Goal: Information Seeking & Learning: Learn about a topic

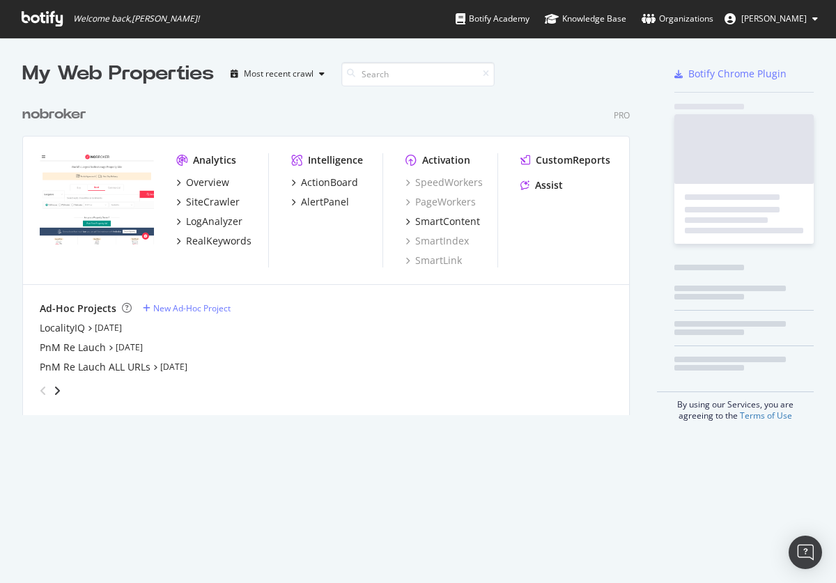
scroll to position [327, 618]
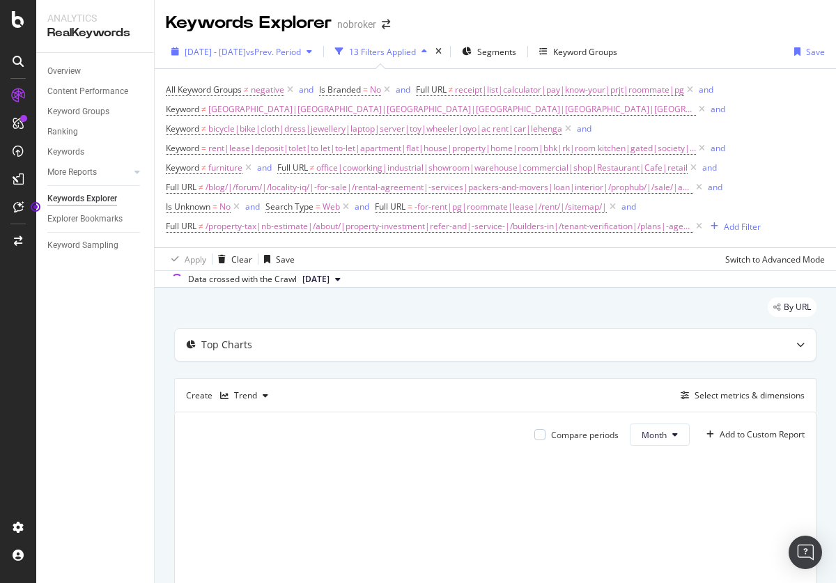
click at [246, 52] on span "[DATE] - [DATE]" at bounding box center [215, 52] width 61 height 12
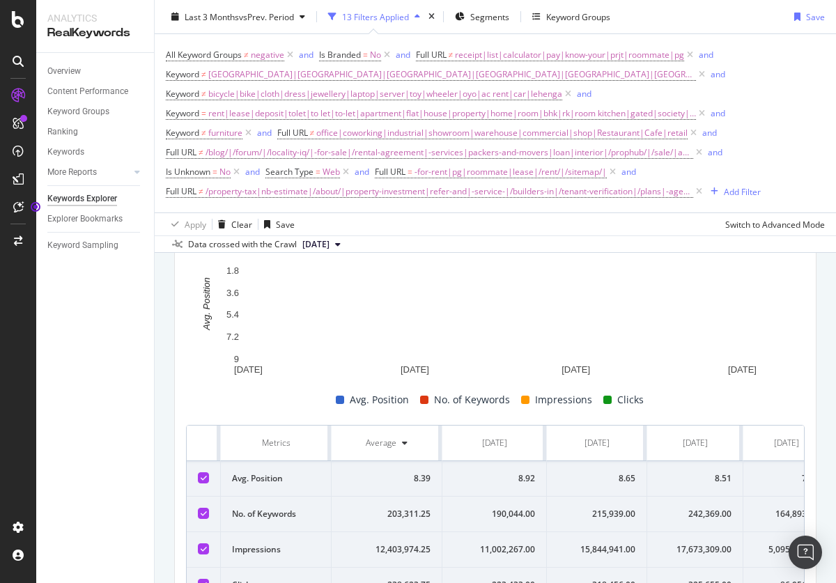
scroll to position [228, 0]
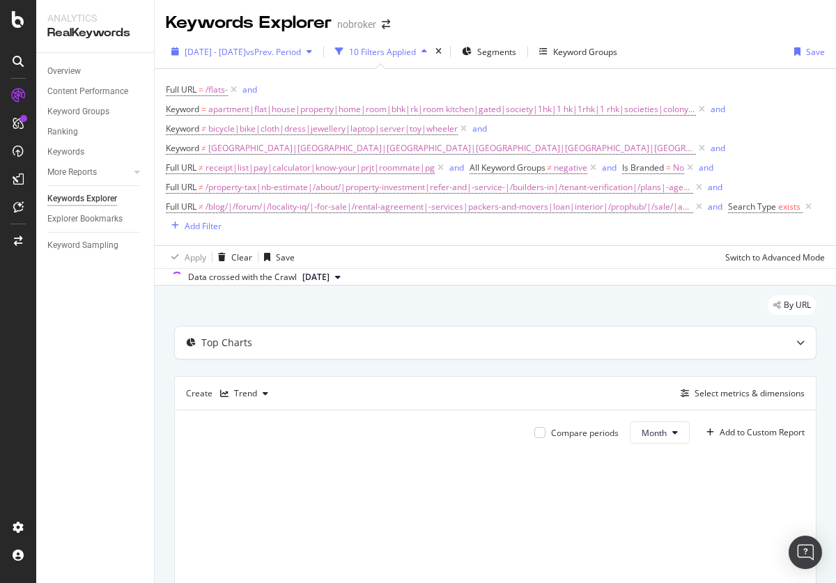
click at [246, 52] on span "2025 Apr. 28th - Jul. 27th" at bounding box center [215, 52] width 61 height 12
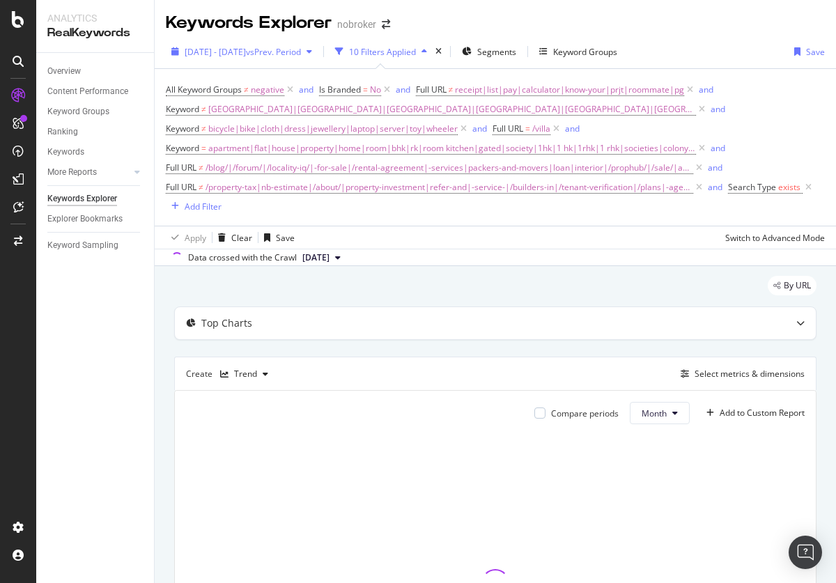
click at [246, 52] on span "[DATE] - [DATE]" at bounding box center [215, 52] width 61 height 12
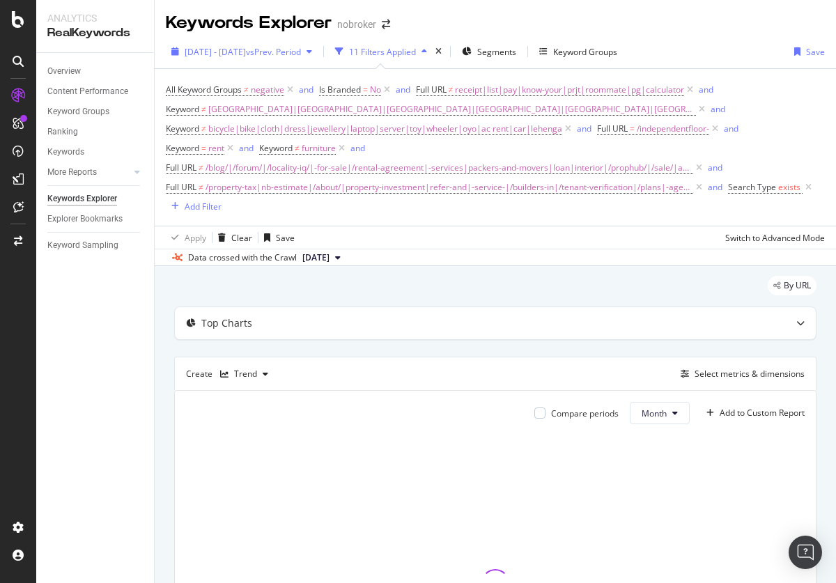
click at [246, 52] on span "[DATE] - [DATE]" at bounding box center [215, 52] width 61 height 12
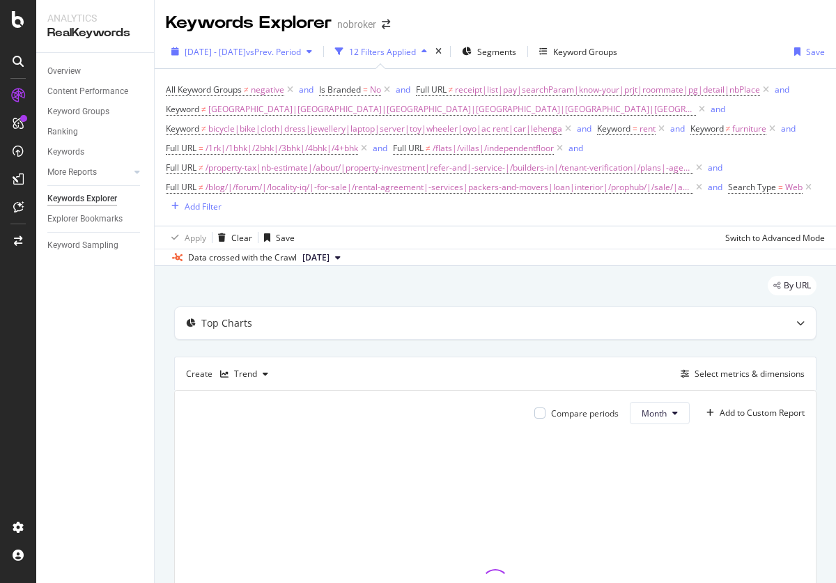
click at [246, 52] on span "[DATE] - [DATE]" at bounding box center [215, 52] width 61 height 12
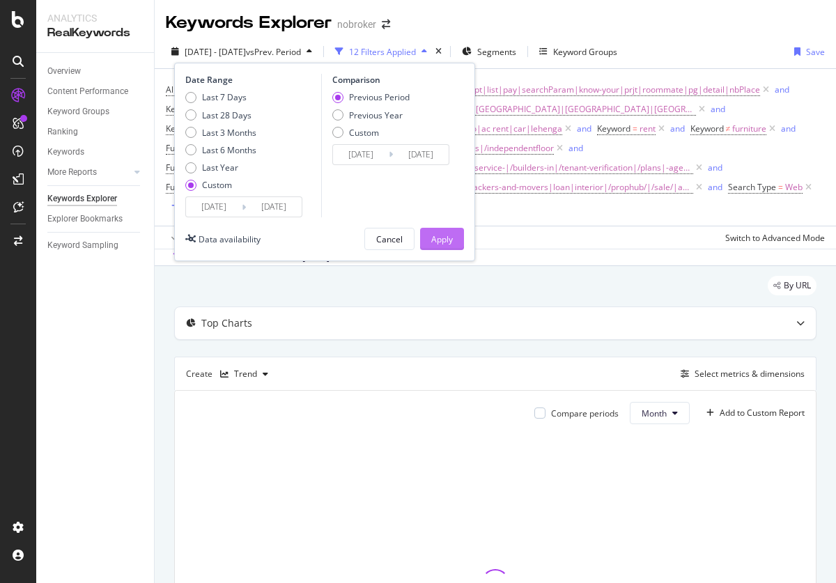
click at [221, 132] on div "Last 3 Months" at bounding box center [229, 133] width 54 height 12
type input "[DATE]"
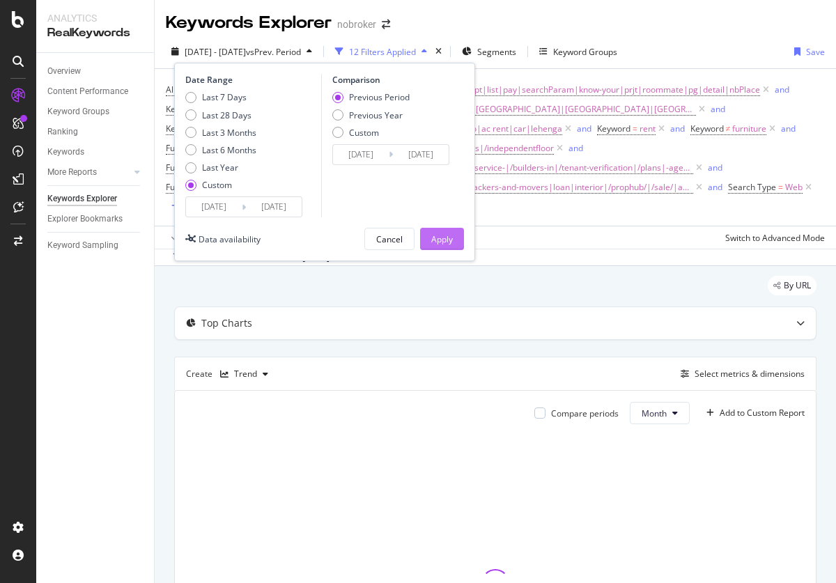
click at [441, 239] on div "Apply" at bounding box center [442, 239] width 22 height 12
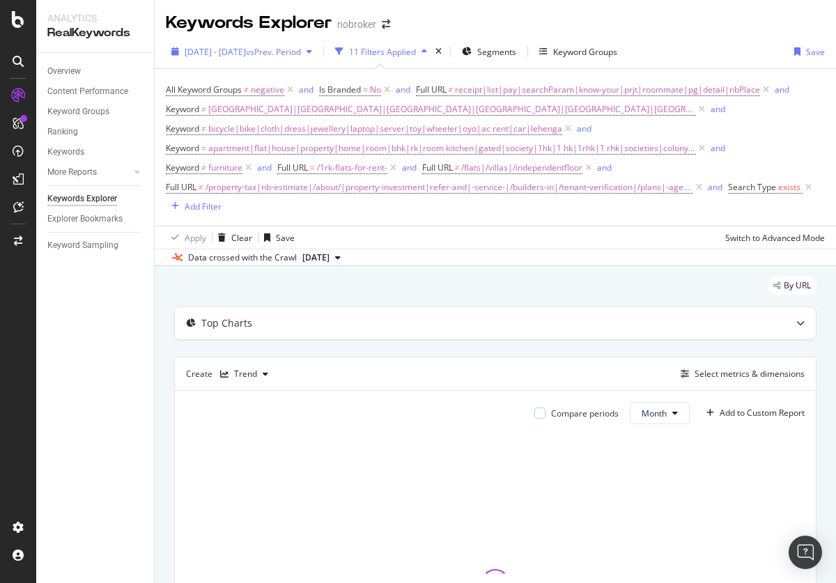
click at [246, 52] on span "[DATE] - [DATE]" at bounding box center [215, 52] width 61 height 12
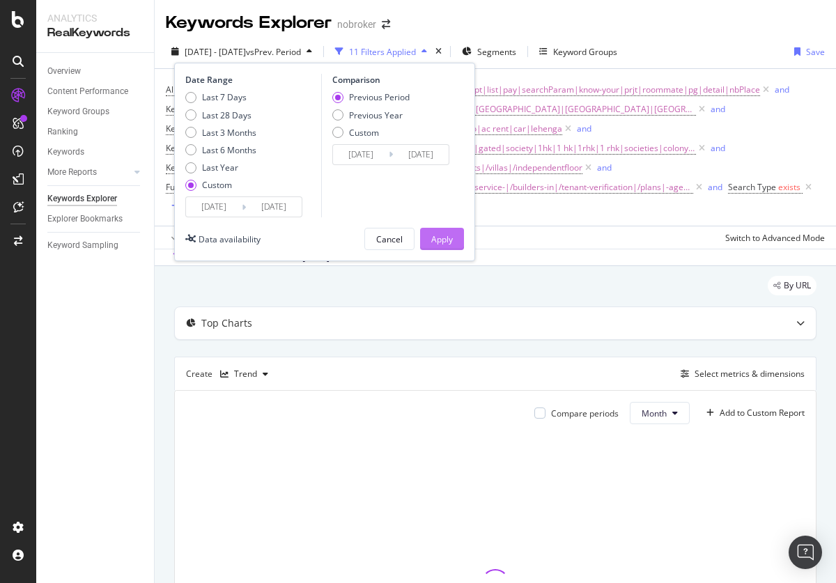
click at [221, 132] on div "Last 3 Months" at bounding box center [229, 133] width 54 height 12
type input "2025/05/10"
type input "2025/08/09"
type input "[DATE]"
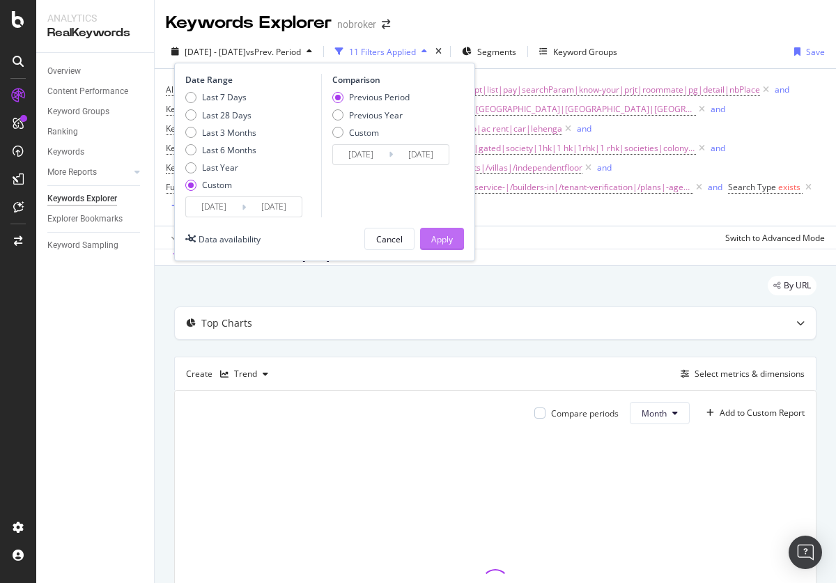
click at [441, 239] on div "Apply" at bounding box center [442, 239] width 22 height 12
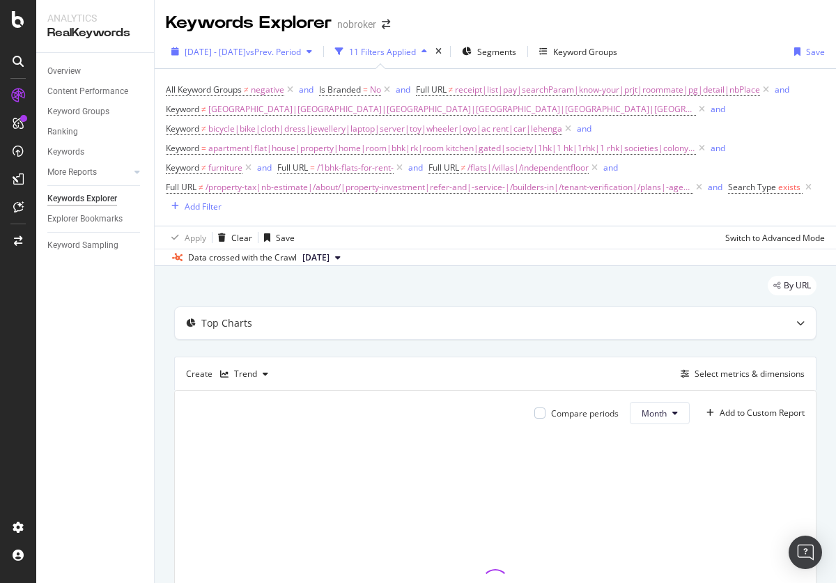
click at [246, 52] on span "[DATE] - [DATE]" at bounding box center [215, 52] width 61 height 12
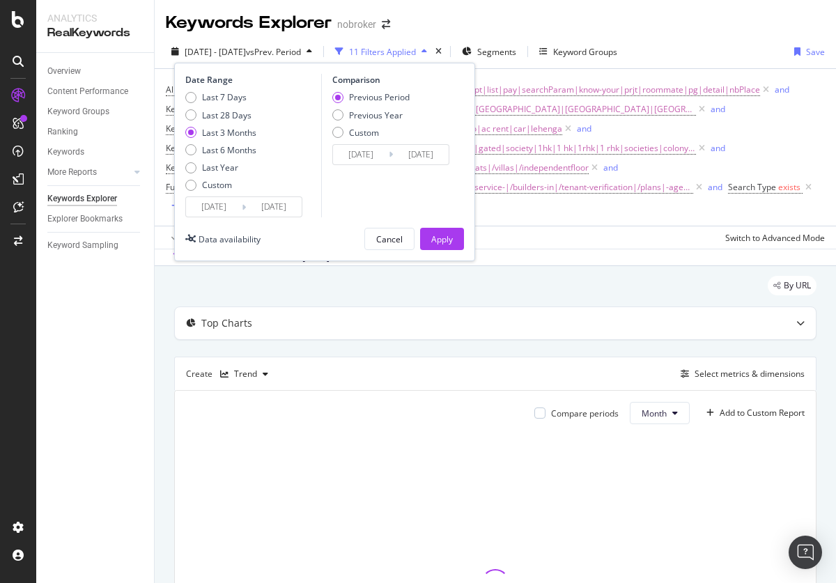
click at [441, 239] on div "Apply" at bounding box center [442, 239] width 22 height 12
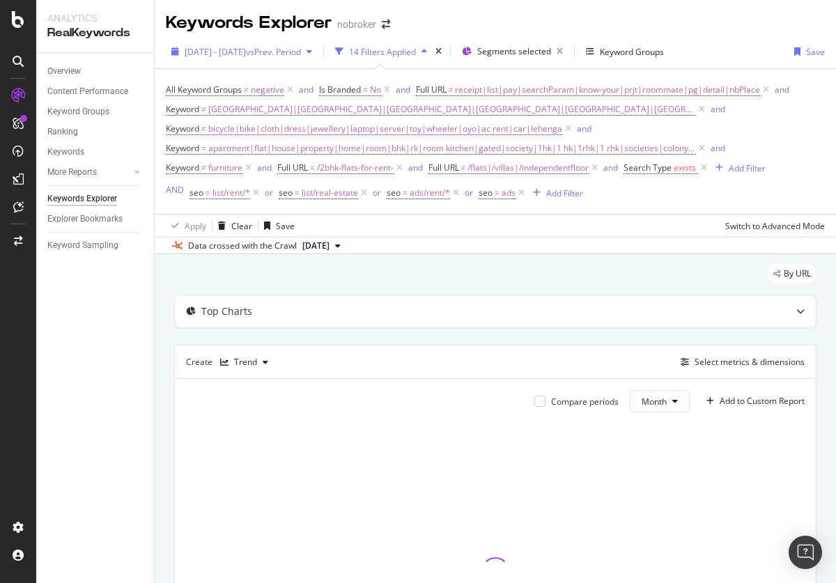
click at [246, 52] on span "[DATE] - [DATE]" at bounding box center [215, 52] width 61 height 12
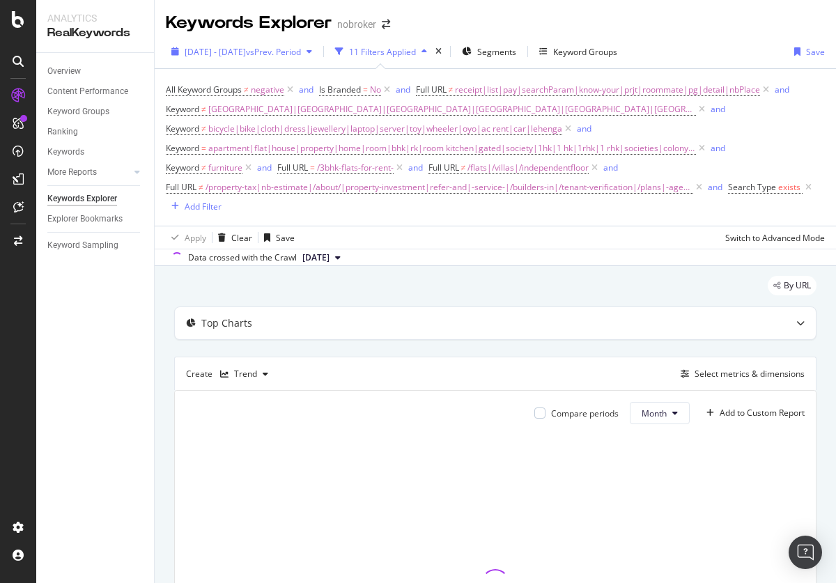
click at [246, 52] on span "[DATE] - [DATE]" at bounding box center [215, 52] width 61 height 12
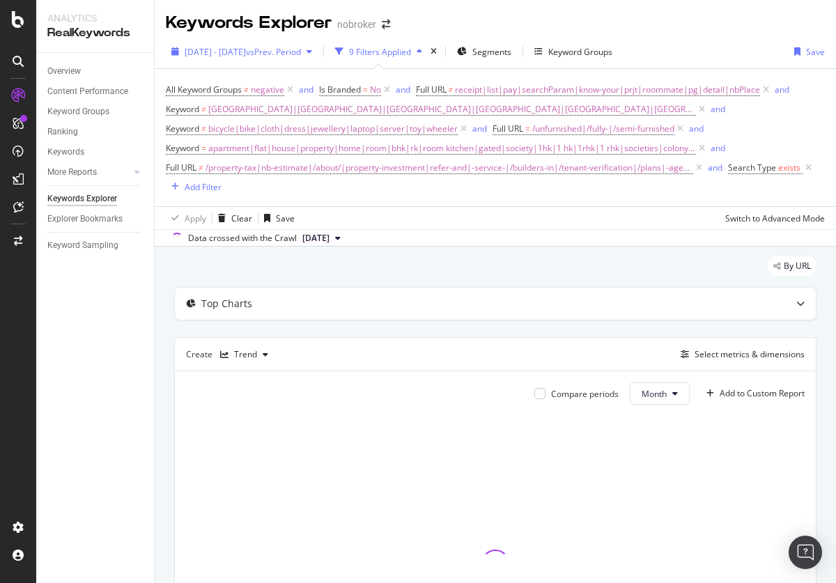
click at [246, 52] on span "[DATE] - [DATE]" at bounding box center [215, 52] width 61 height 12
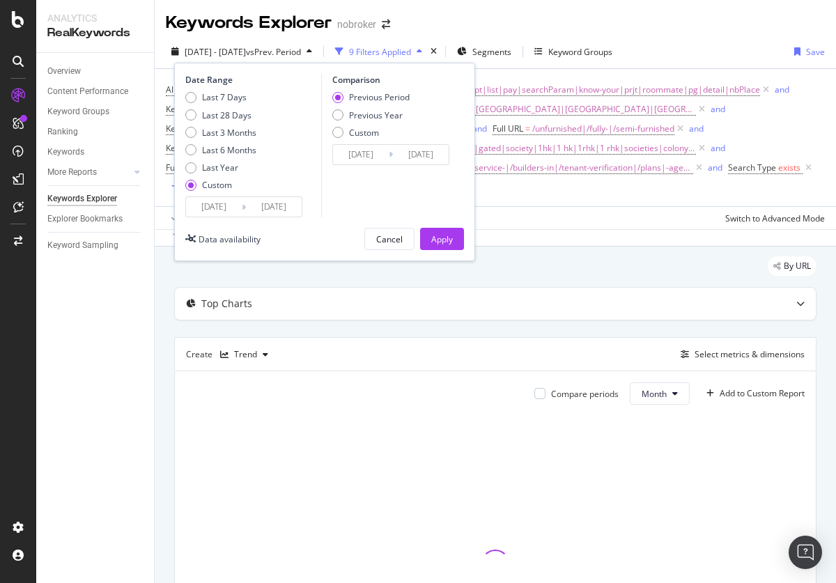
click at [221, 132] on div "Last 3 Months" at bounding box center [229, 133] width 54 height 12
click at [441, 239] on div "Apply" at bounding box center [442, 239] width 22 height 12
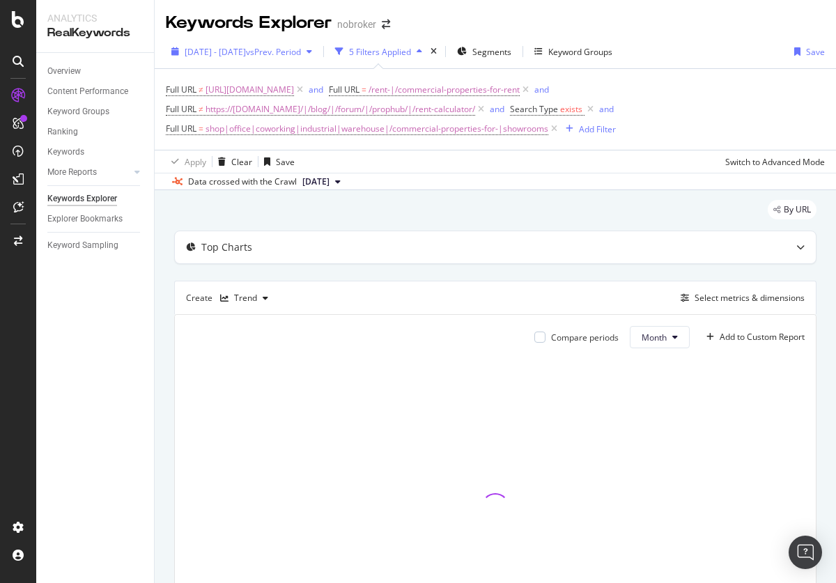
click at [246, 52] on span "[DATE] - [DATE]" at bounding box center [215, 52] width 61 height 12
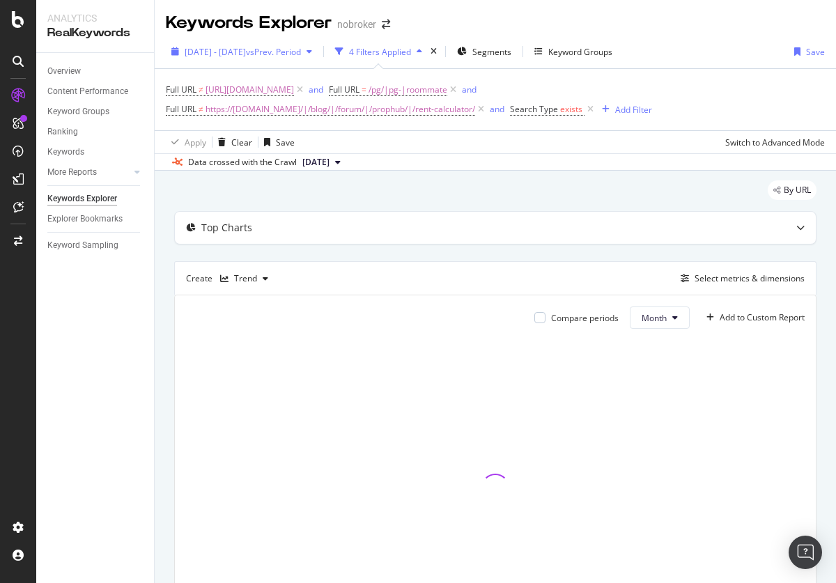
click at [246, 52] on span "[DATE] - [DATE]" at bounding box center [215, 52] width 61 height 12
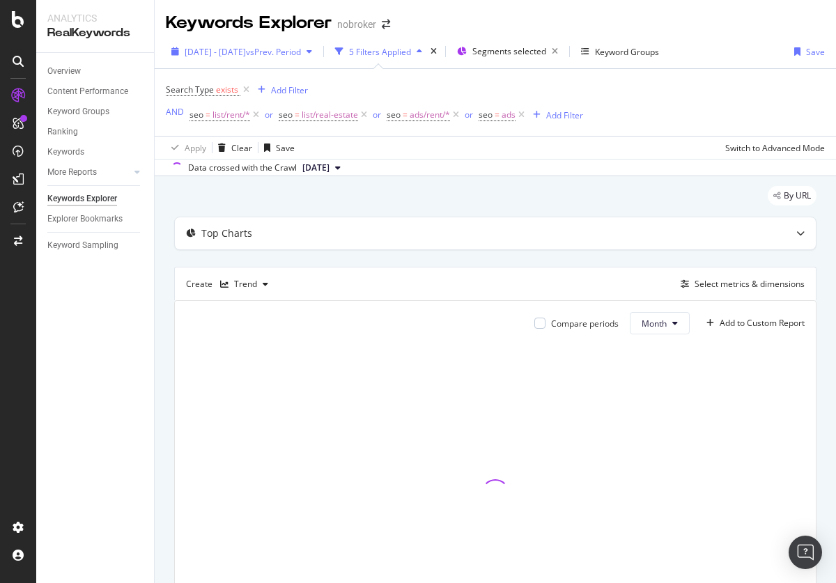
click at [246, 52] on span "[DATE] - [DATE]" at bounding box center [215, 52] width 61 height 12
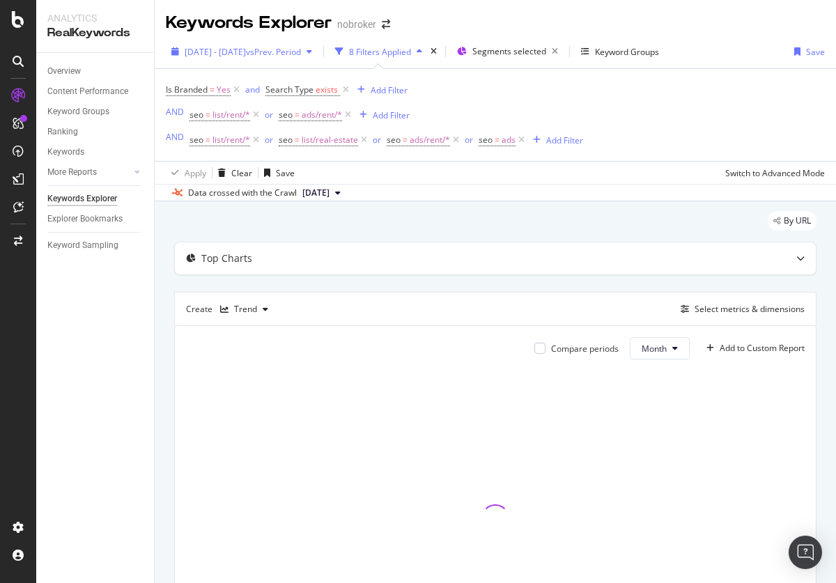
click at [246, 52] on span "[DATE] - [DATE]" at bounding box center [215, 52] width 61 height 12
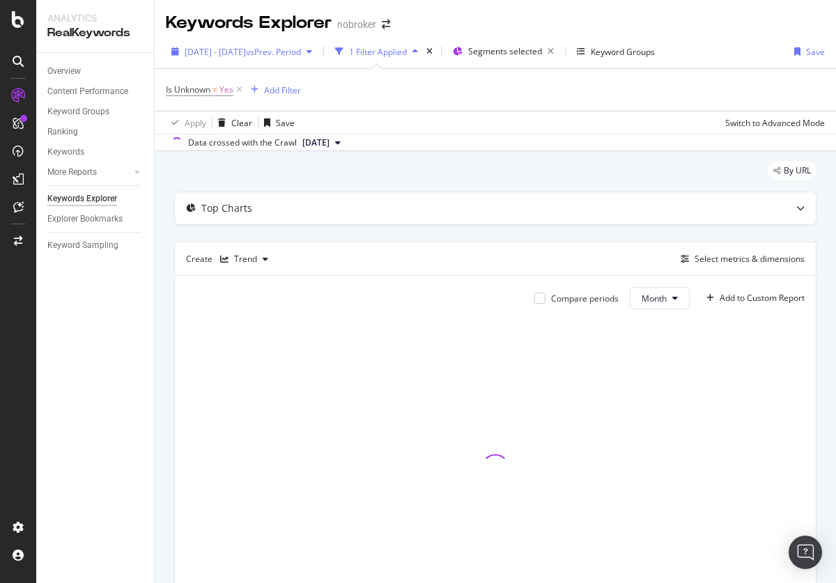
click at [246, 52] on span "[DATE] - [DATE]" at bounding box center [215, 52] width 61 height 12
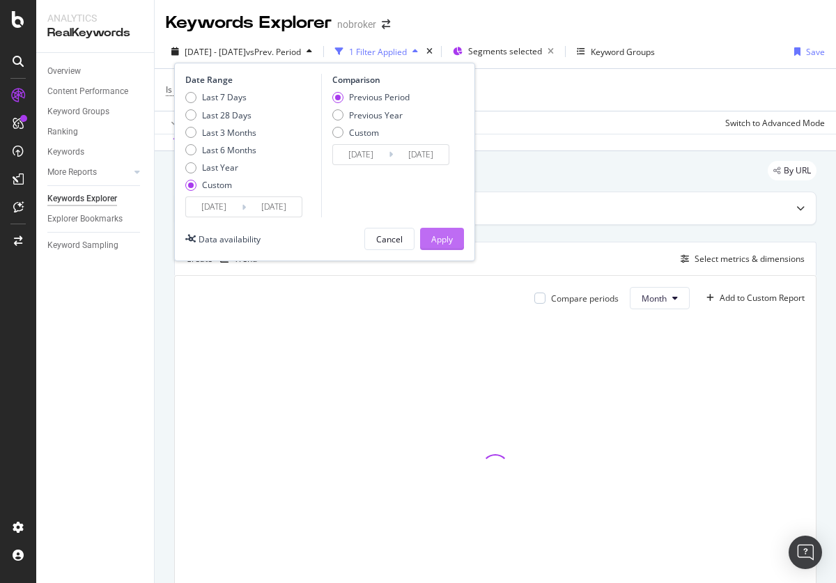
click at [221, 132] on div "Last 3 Months" at bounding box center [229, 133] width 54 height 12
click at [441, 239] on div "Apply" at bounding box center [442, 239] width 22 height 12
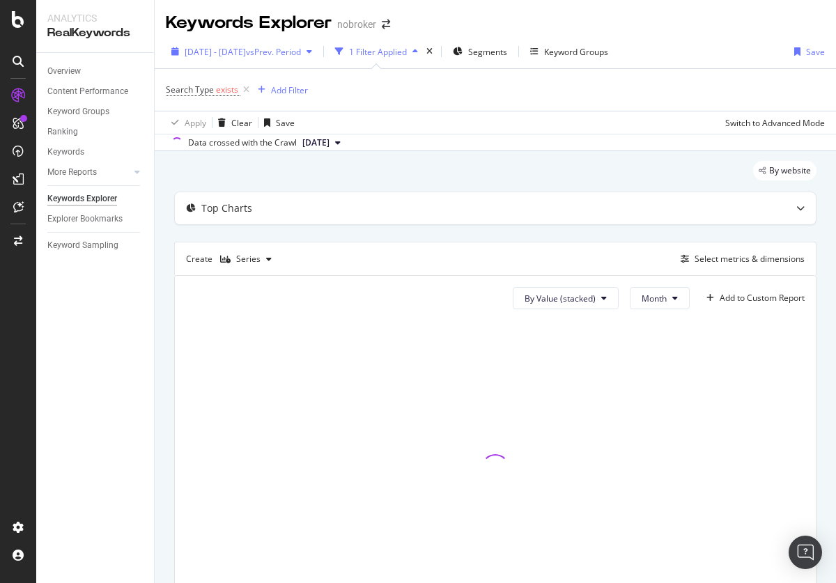
click at [246, 52] on span "[DATE] - [DATE]" at bounding box center [215, 52] width 61 height 12
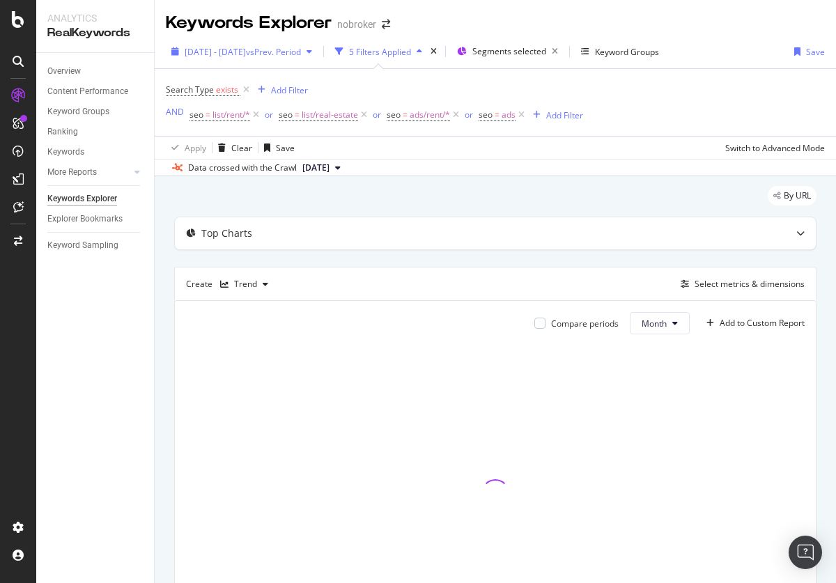
click at [246, 52] on span "[DATE] - [DATE]" at bounding box center [215, 52] width 61 height 12
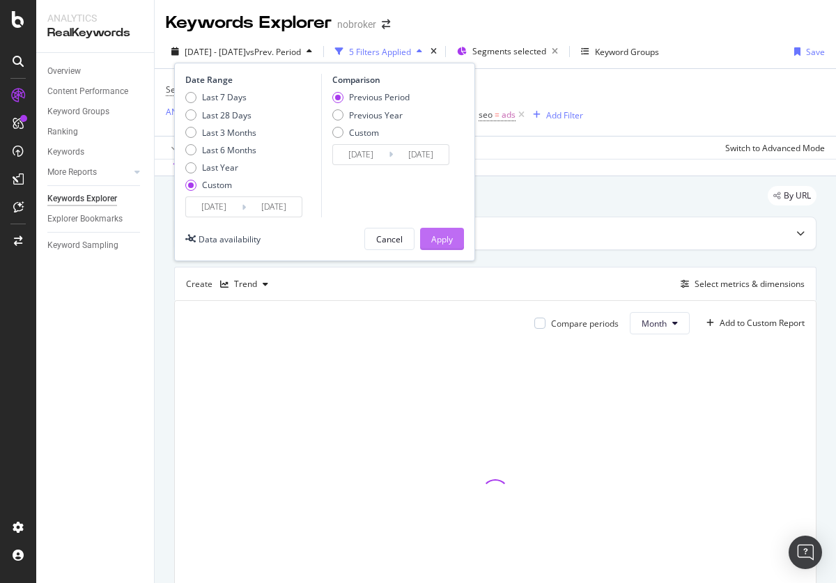
click at [221, 132] on div "Last 3 Months" at bounding box center [229, 133] width 54 height 12
type input "[DATE]"
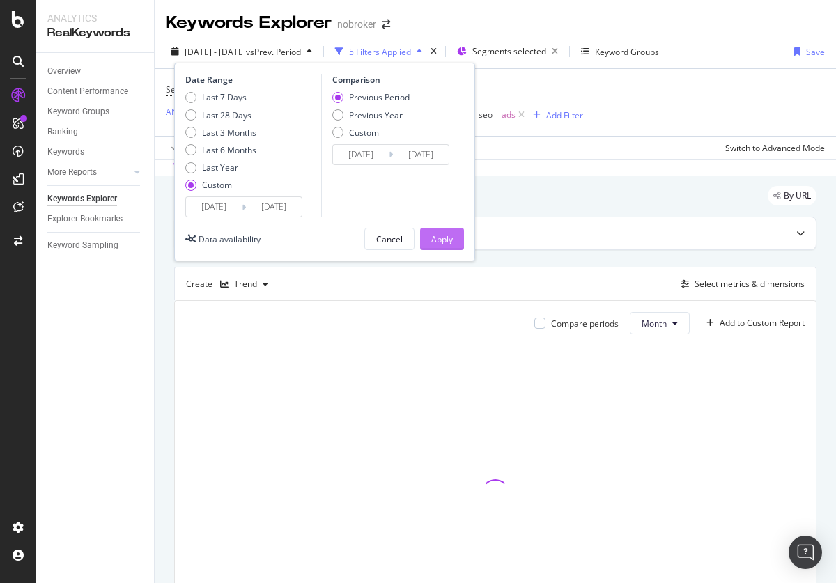
click at [441, 239] on div "Apply" at bounding box center [442, 239] width 22 height 12
